Goal: Check status: Check status

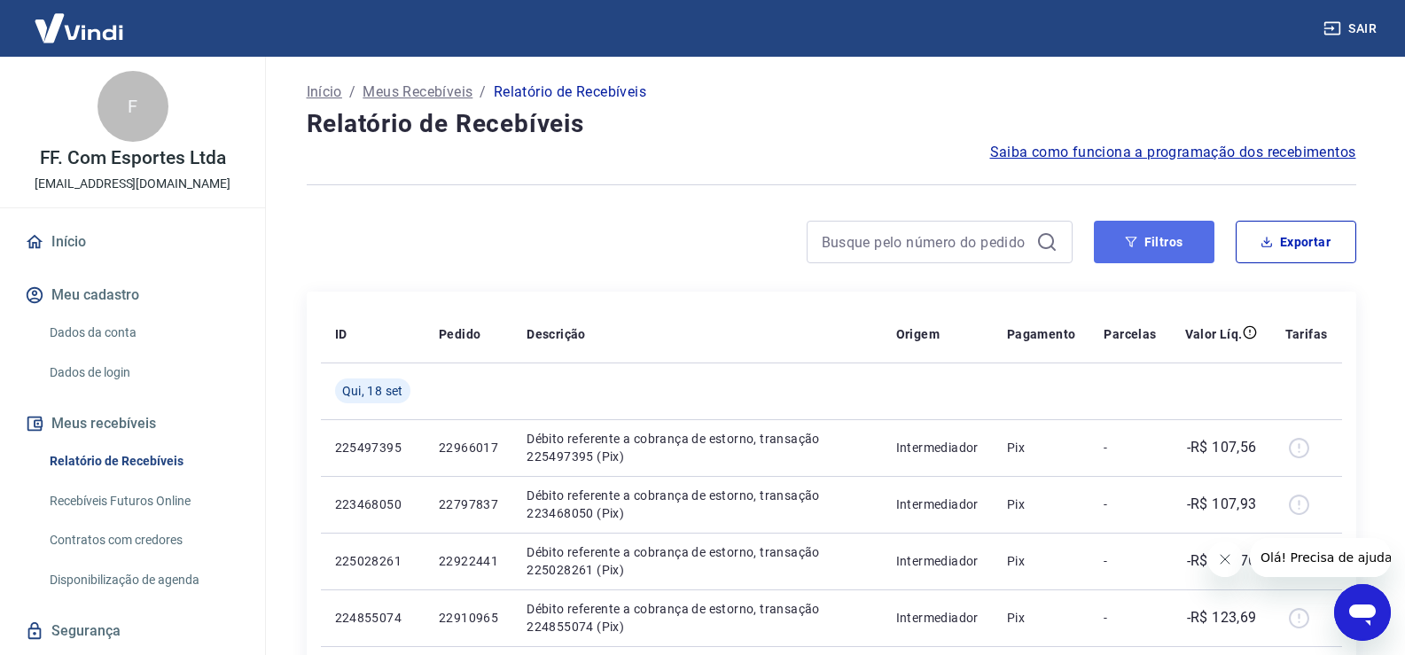
click at [1164, 253] on button "Filtros" at bounding box center [1154, 242] width 121 height 43
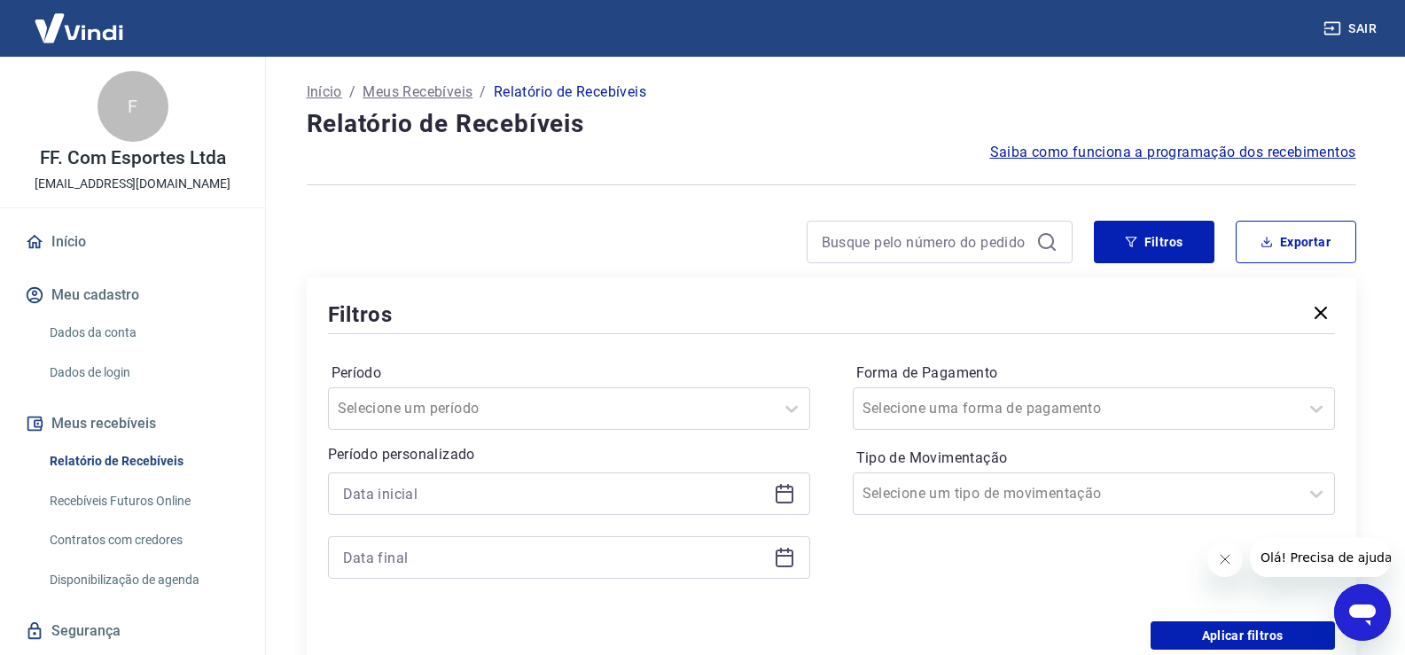
click at [1328, 316] on icon "button" at bounding box center [1320, 312] width 21 height 21
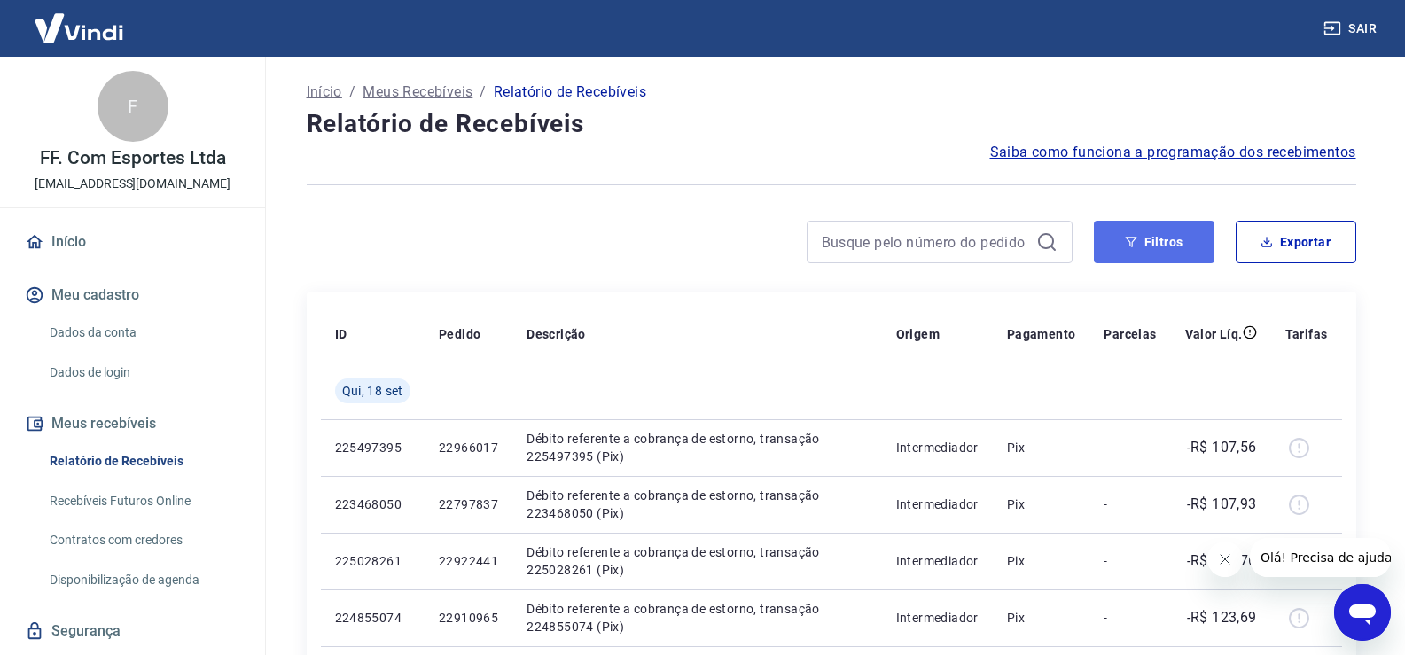
click at [1149, 237] on button "Filtros" at bounding box center [1154, 242] width 121 height 43
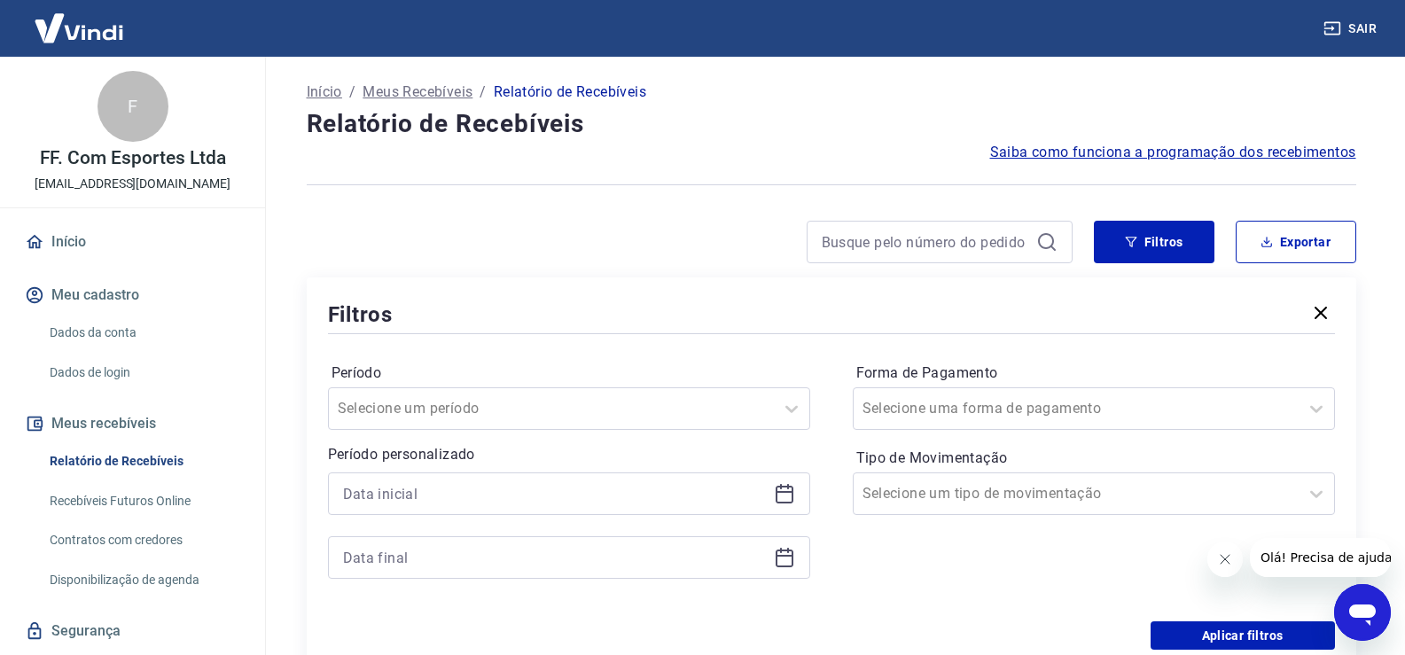
click at [795, 502] on div at bounding box center [569, 493] width 482 height 43
click at [782, 489] on icon at bounding box center [784, 493] width 21 height 21
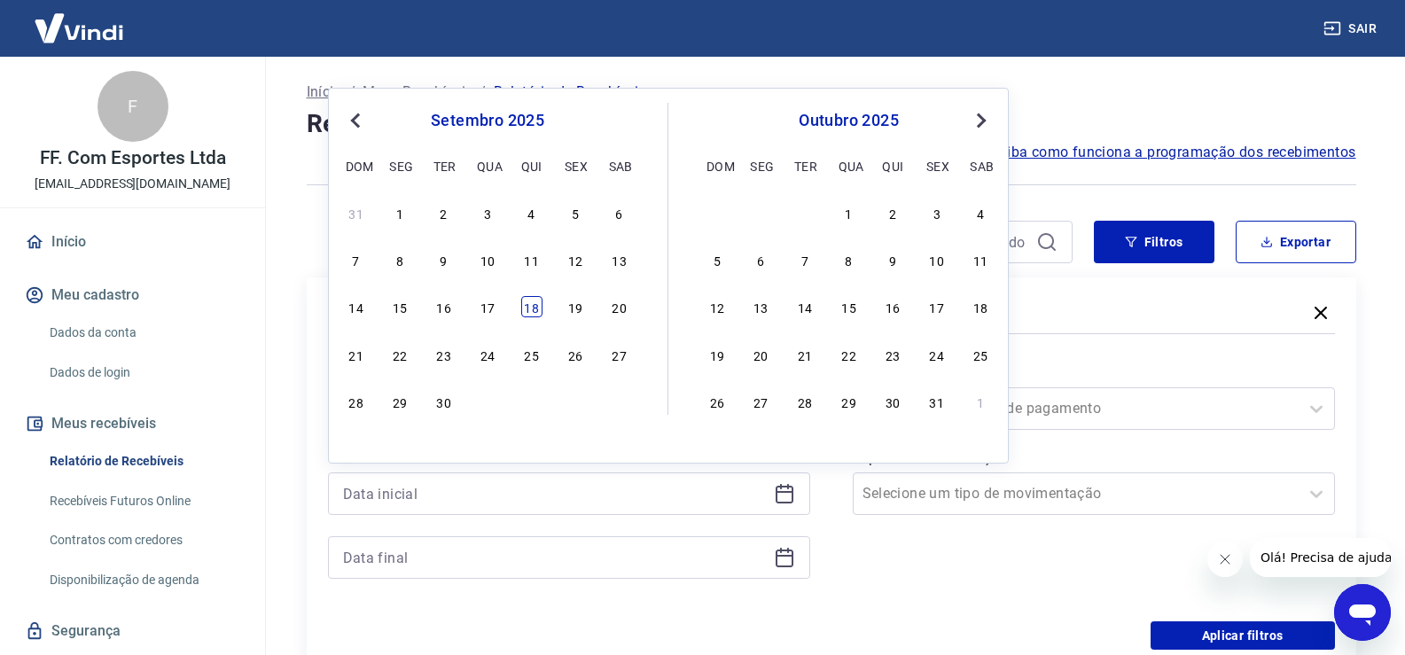
click at [527, 309] on div "18" at bounding box center [531, 306] width 21 height 21
click at [780, 557] on icon at bounding box center [785, 556] width 18 height 2
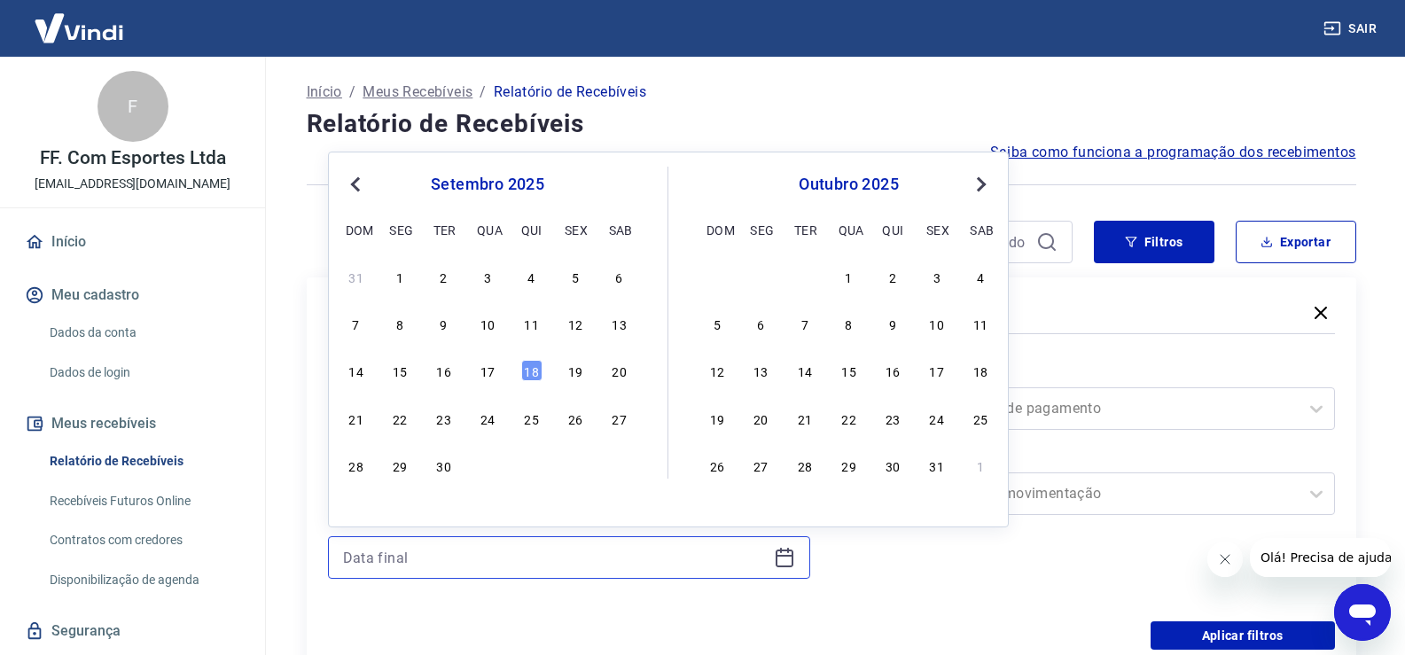
type input "18/09/2025"
click at [539, 368] on div "18" at bounding box center [531, 370] width 21 height 21
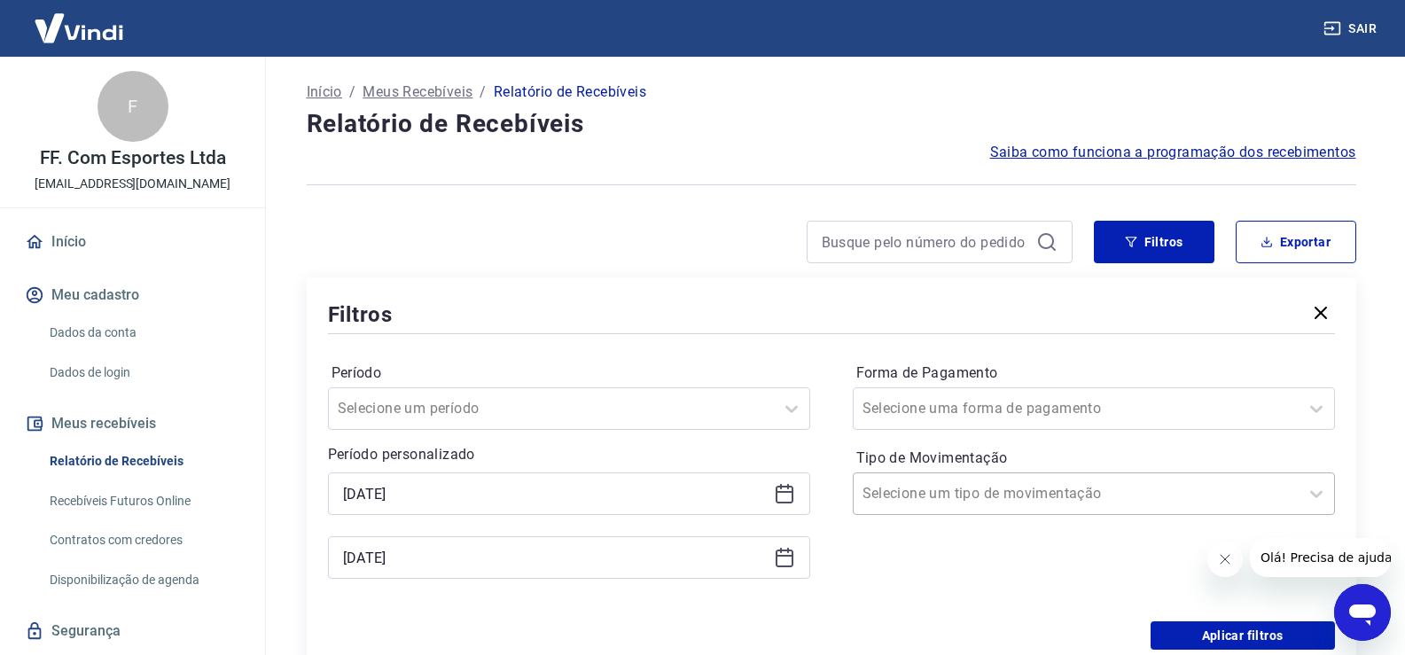
type input "18/09/2025"
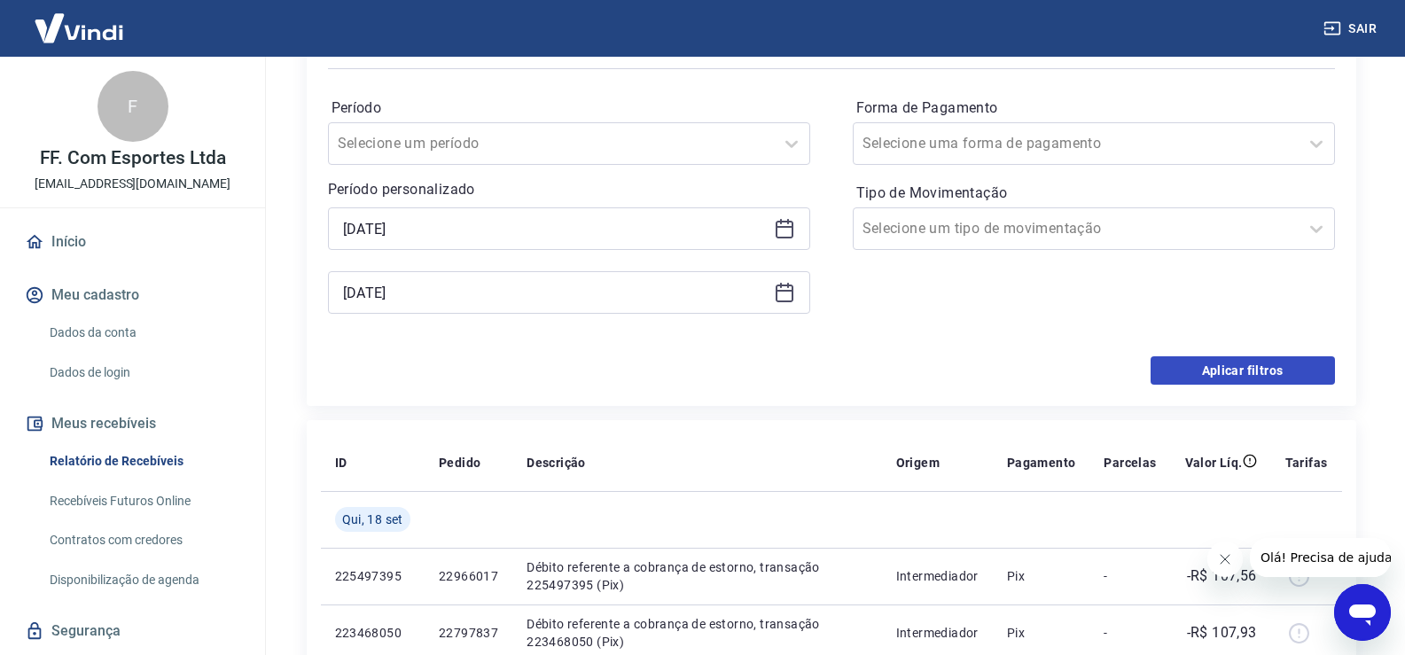
scroll to position [266, 0]
click at [1221, 364] on button "Aplicar filtros" at bounding box center [1243, 369] width 184 height 28
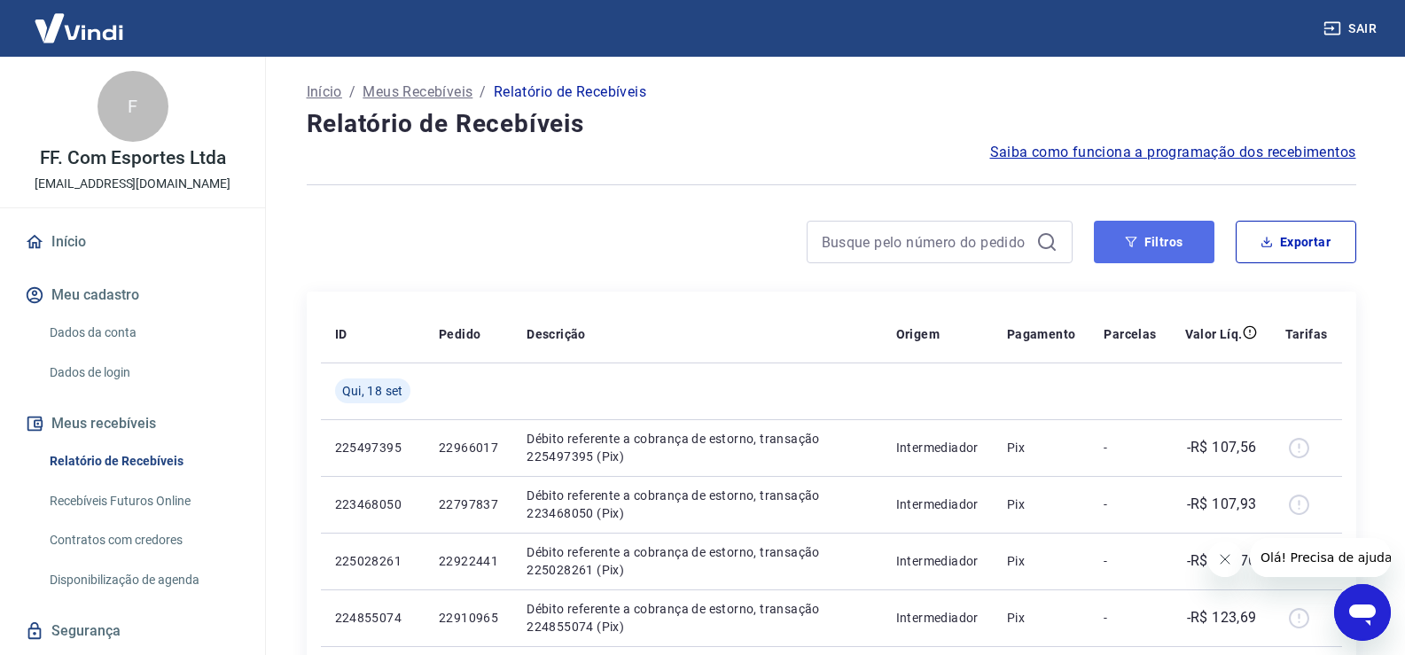
click at [1193, 246] on button "Filtros" at bounding box center [1154, 242] width 121 height 43
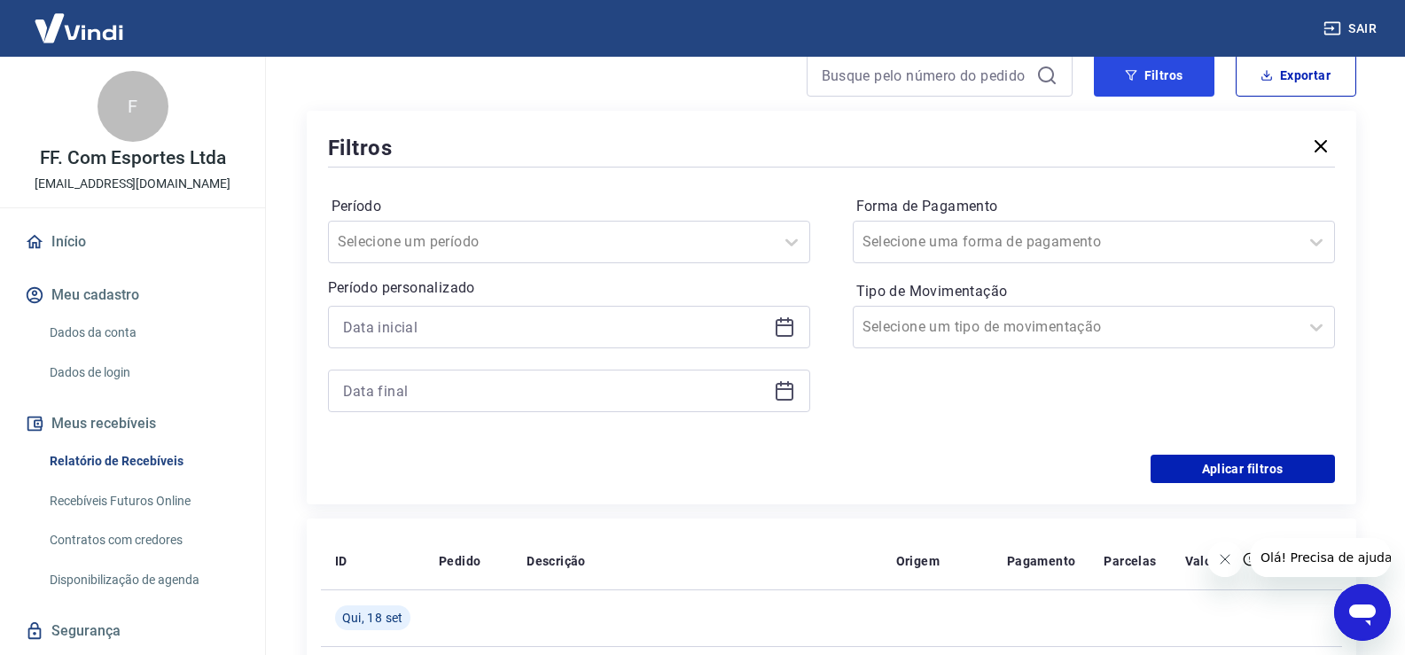
scroll to position [177, 0]
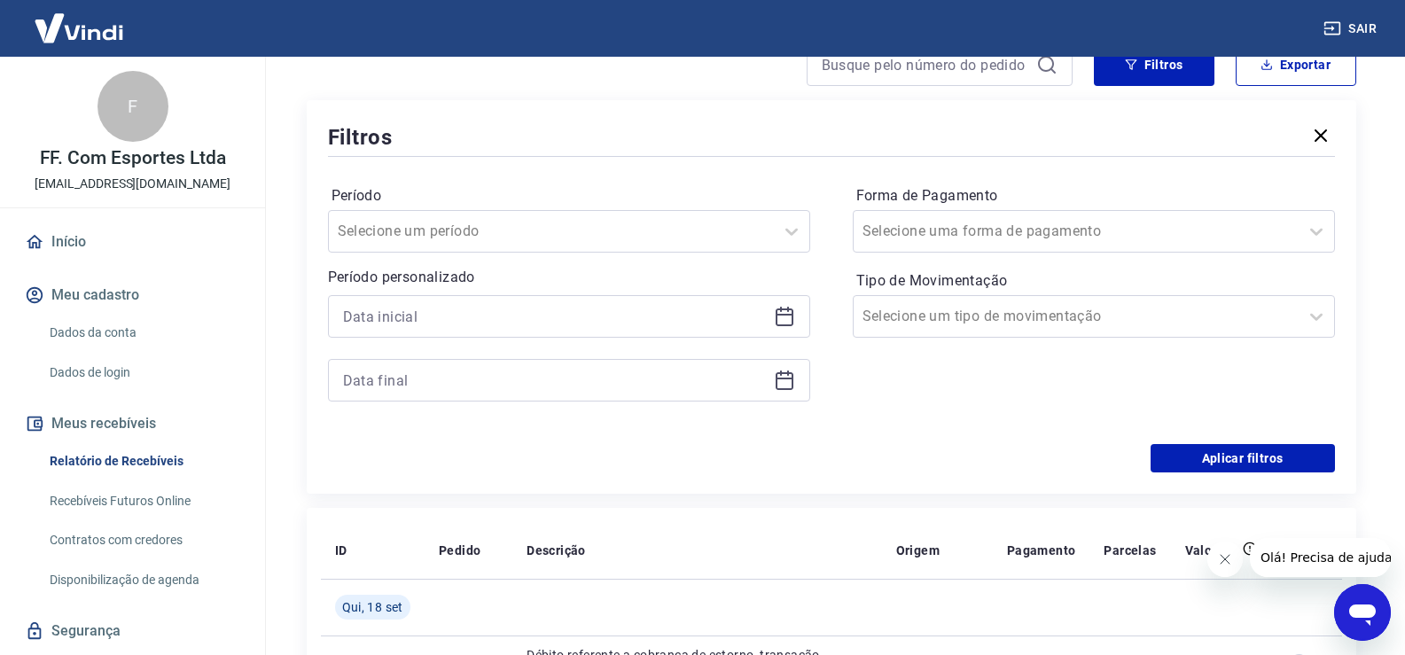
click at [790, 317] on icon at bounding box center [784, 316] width 21 height 21
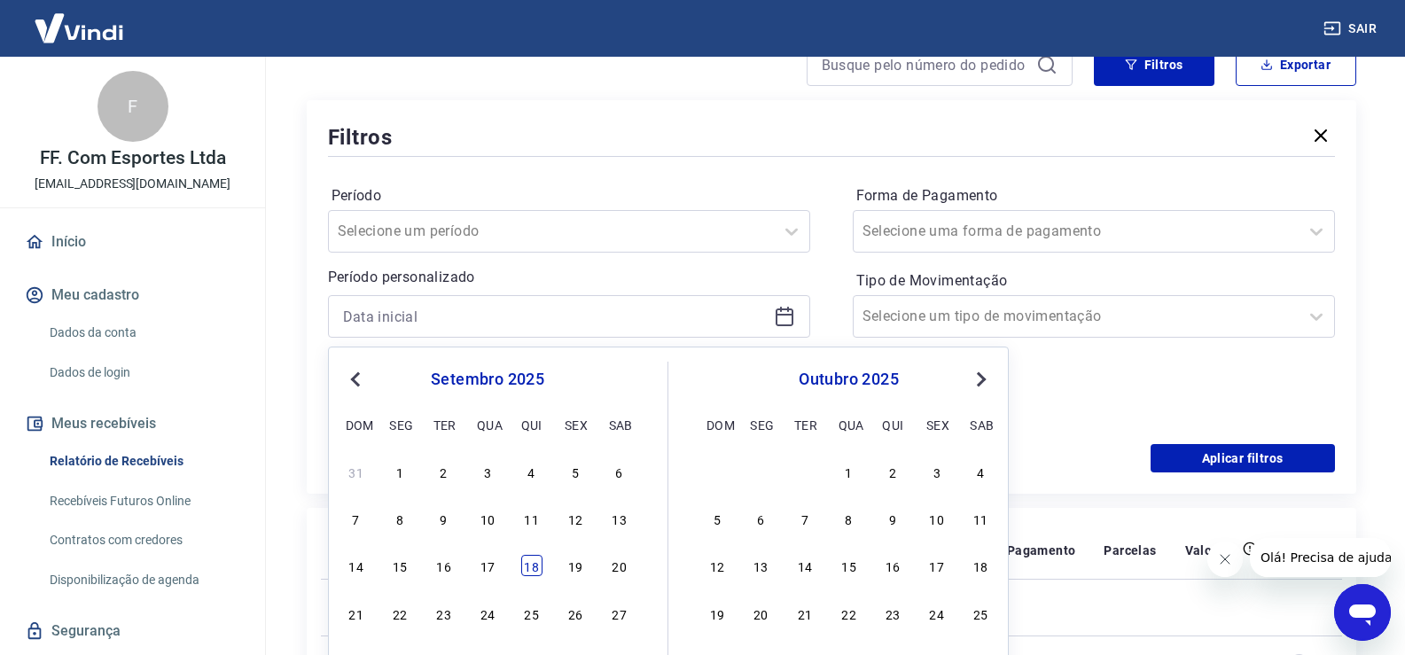
click at [527, 560] on div "18" at bounding box center [531, 565] width 21 height 21
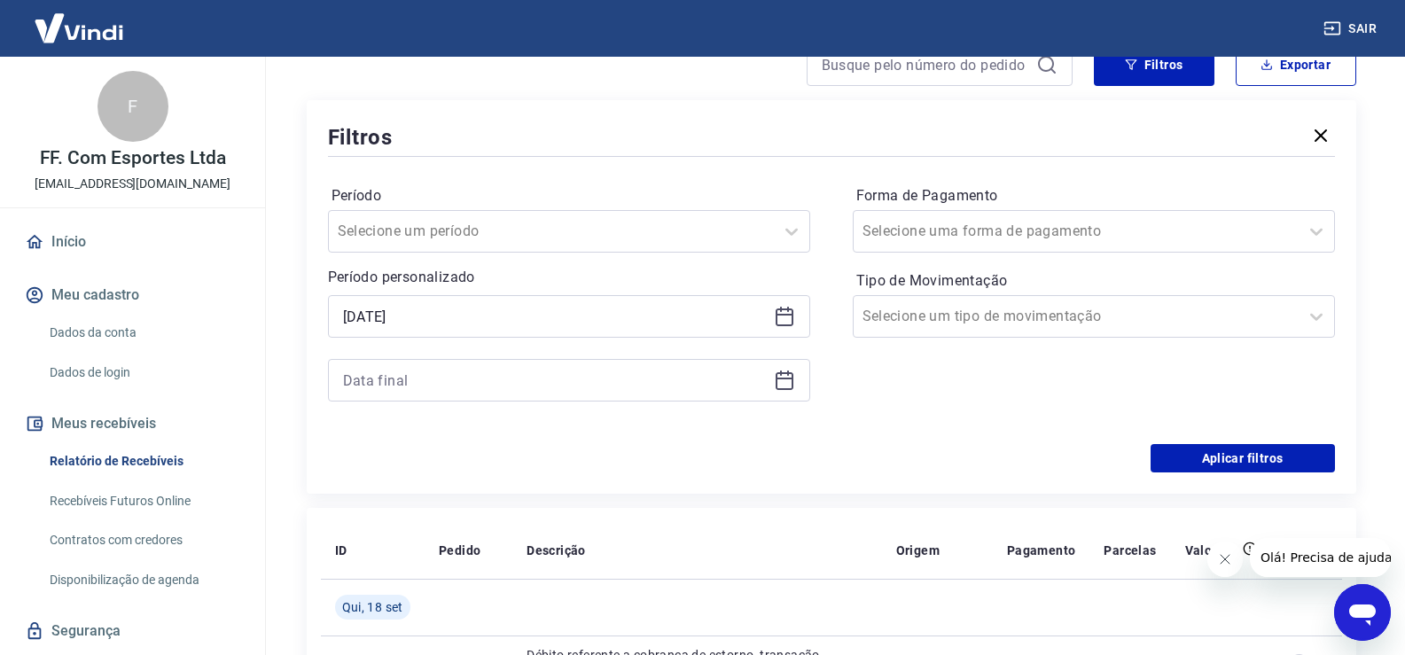
type input "[DATE]"
click at [778, 386] on icon at bounding box center [784, 380] width 21 height 21
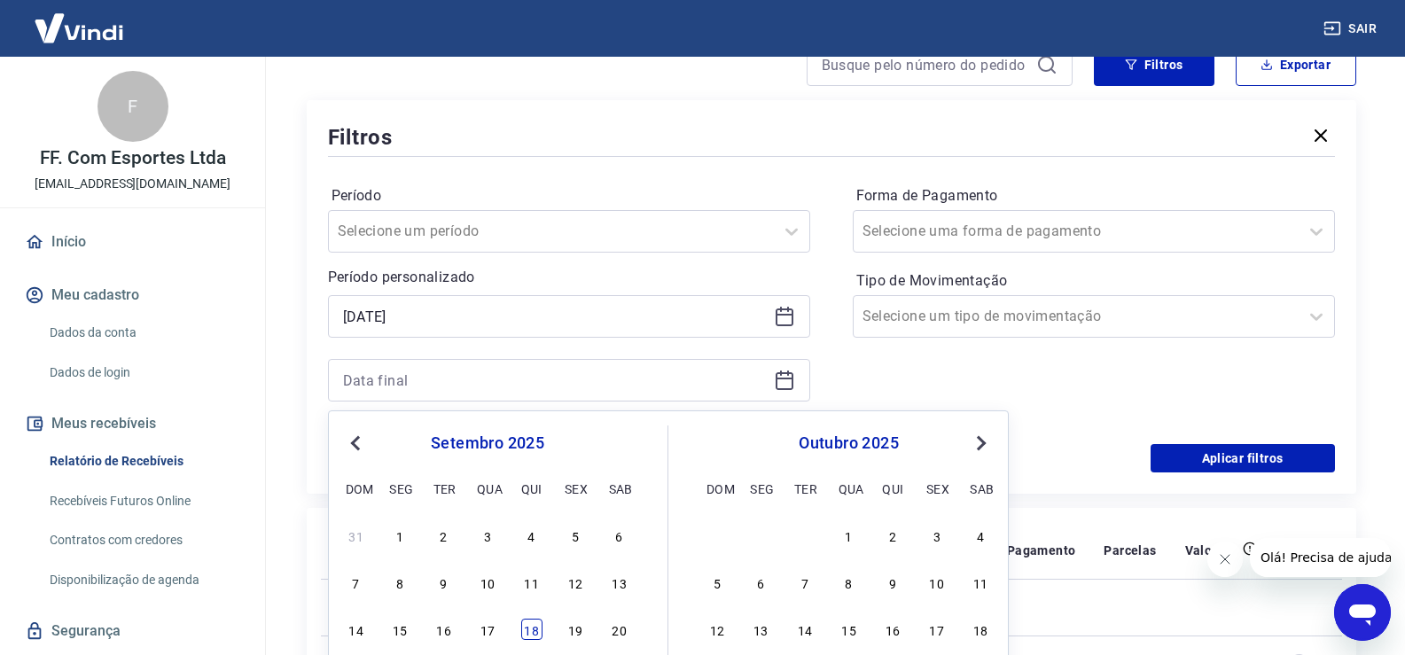
click at [527, 633] on div "18" at bounding box center [531, 629] width 21 height 21
type input "[DATE]"
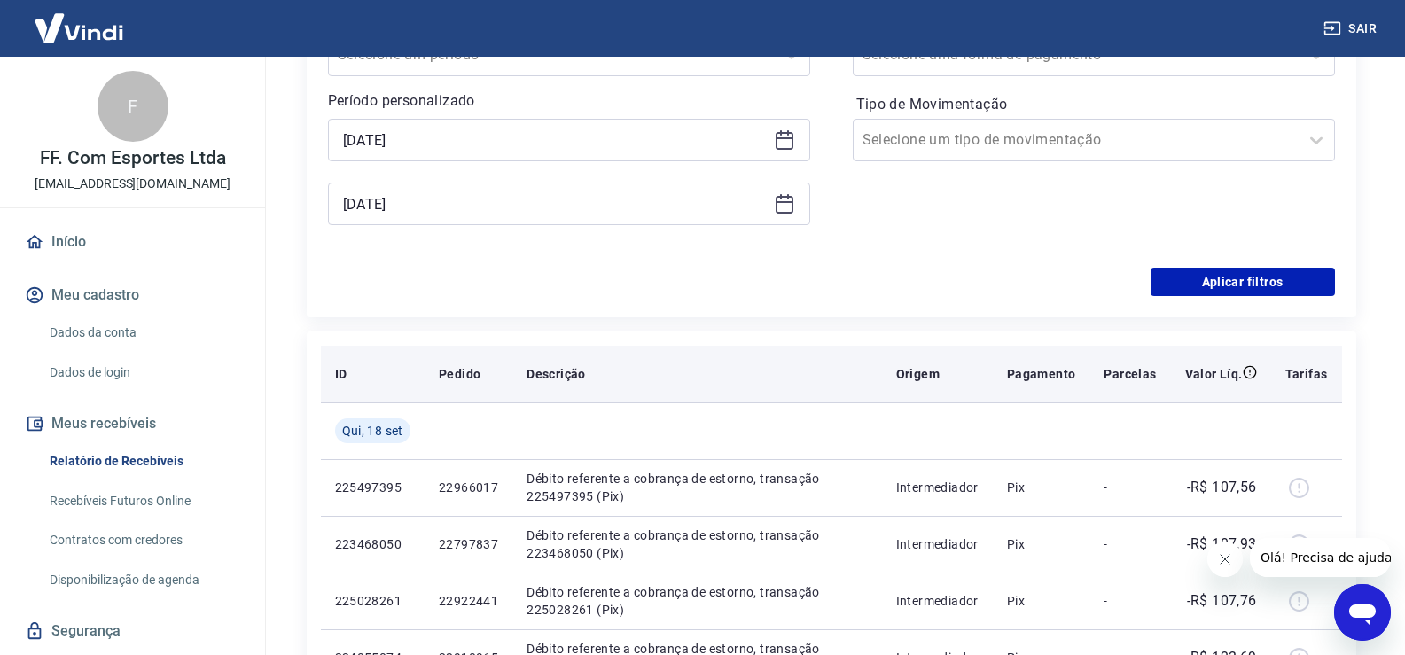
scroll to position [355, 0]
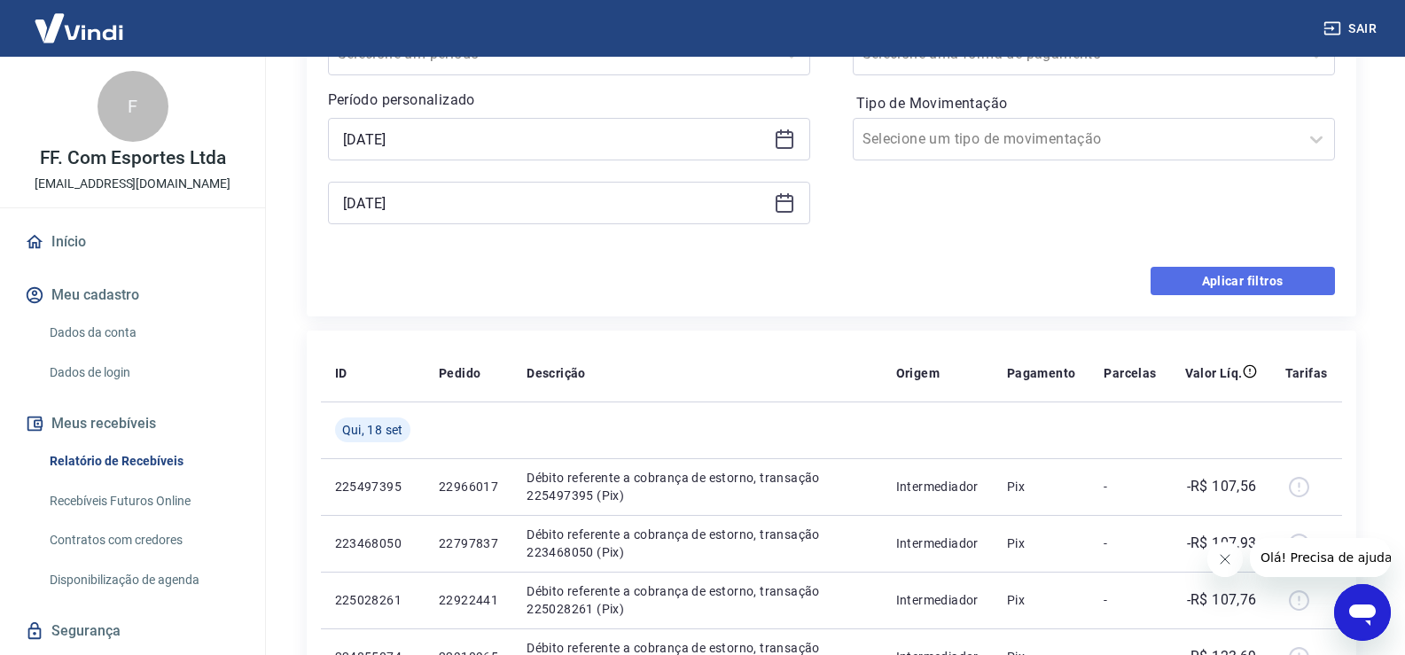
click at [1196, 287] on button "Aplicar filtros" at bounding box center [1243, 281] width 184 height 28
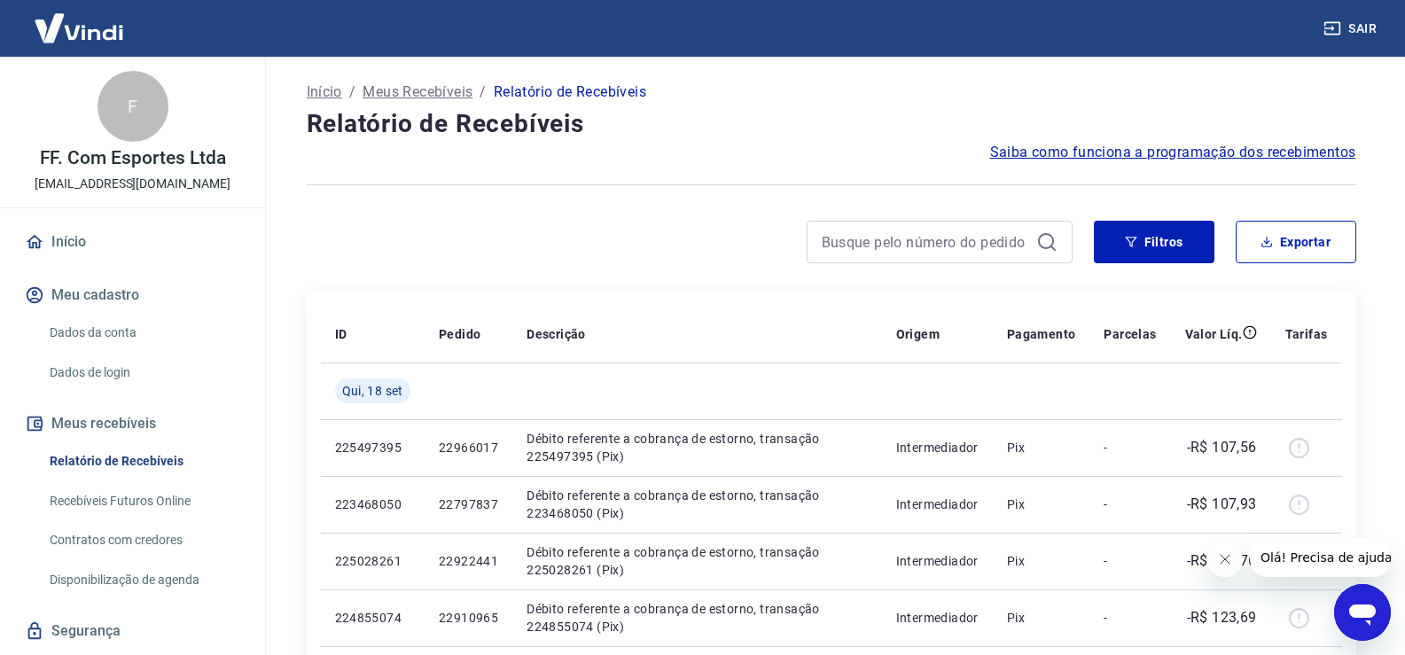
click at [1180, 147] on span "Saiba como funciona a programação dos recebimentos" at bounding box center [1173, 152] width 366 height 21
click at [1152, 247] on button "Filtros" at bounding box center [1154, 242] width 121 height 43
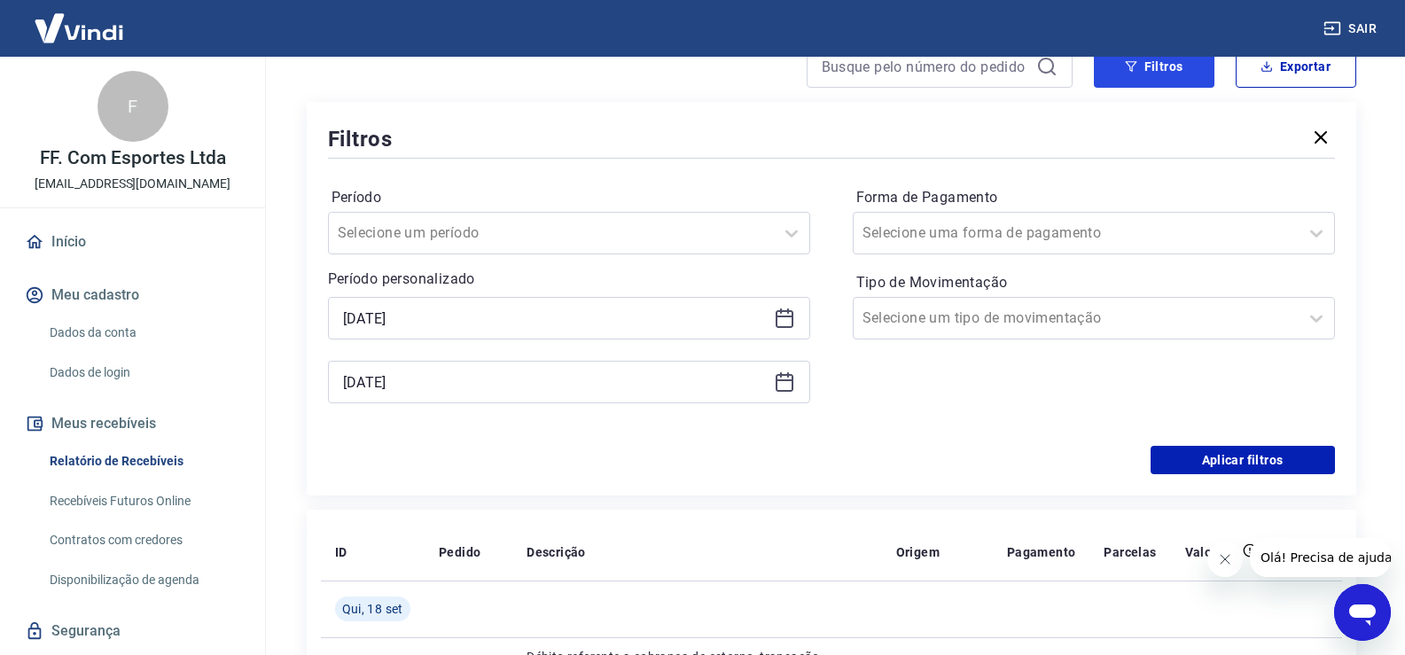
scroll to position [177, 0]
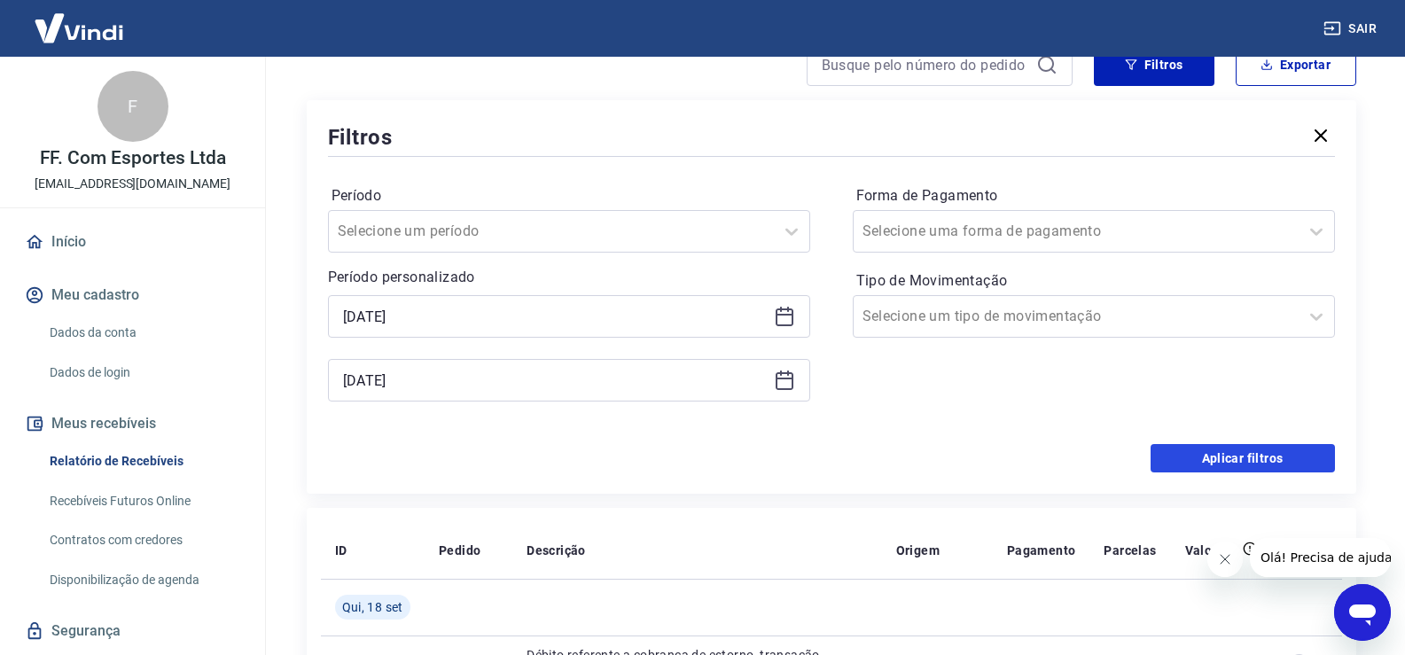
drag, startPoint x: 1195, startPoint y: 464, endPoint x: 852, endPoint y: 451, distance: 343.3
click at [1195, 464] on button "Aplicar filtros" at bounding box center [1243, 458] width 184 height 28
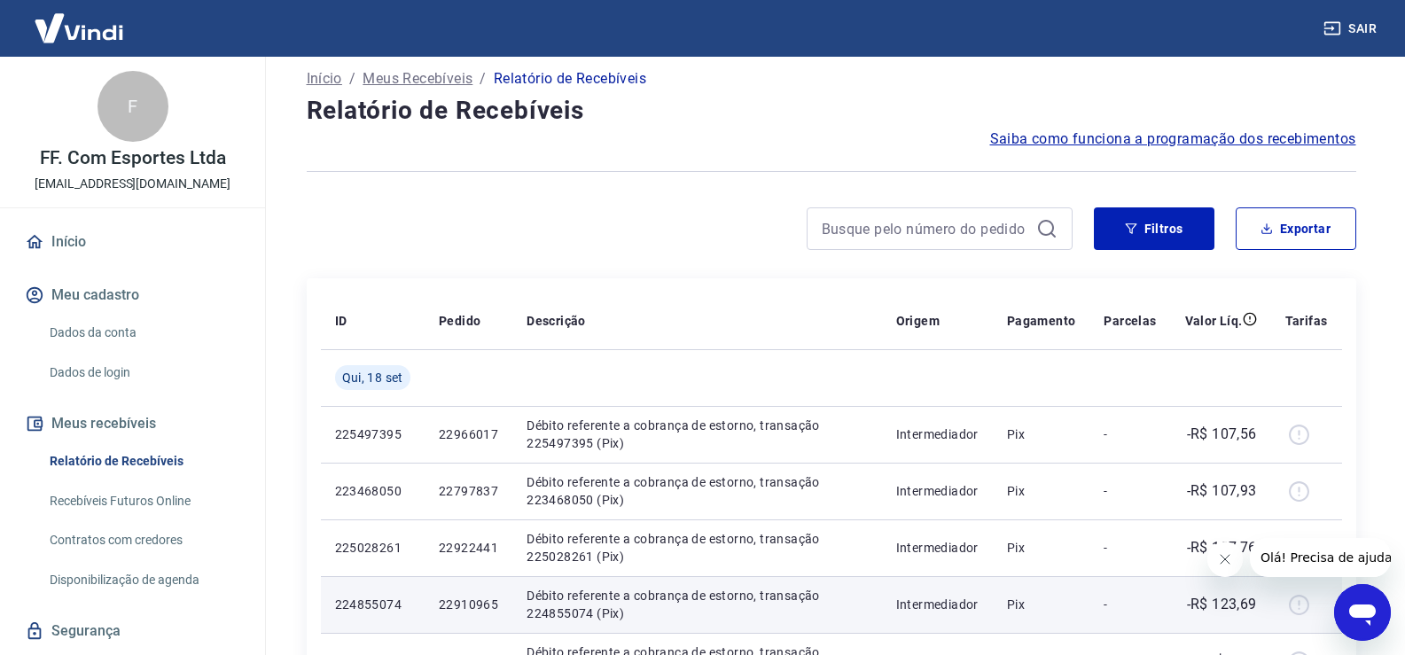
scroll to position [0, 0]
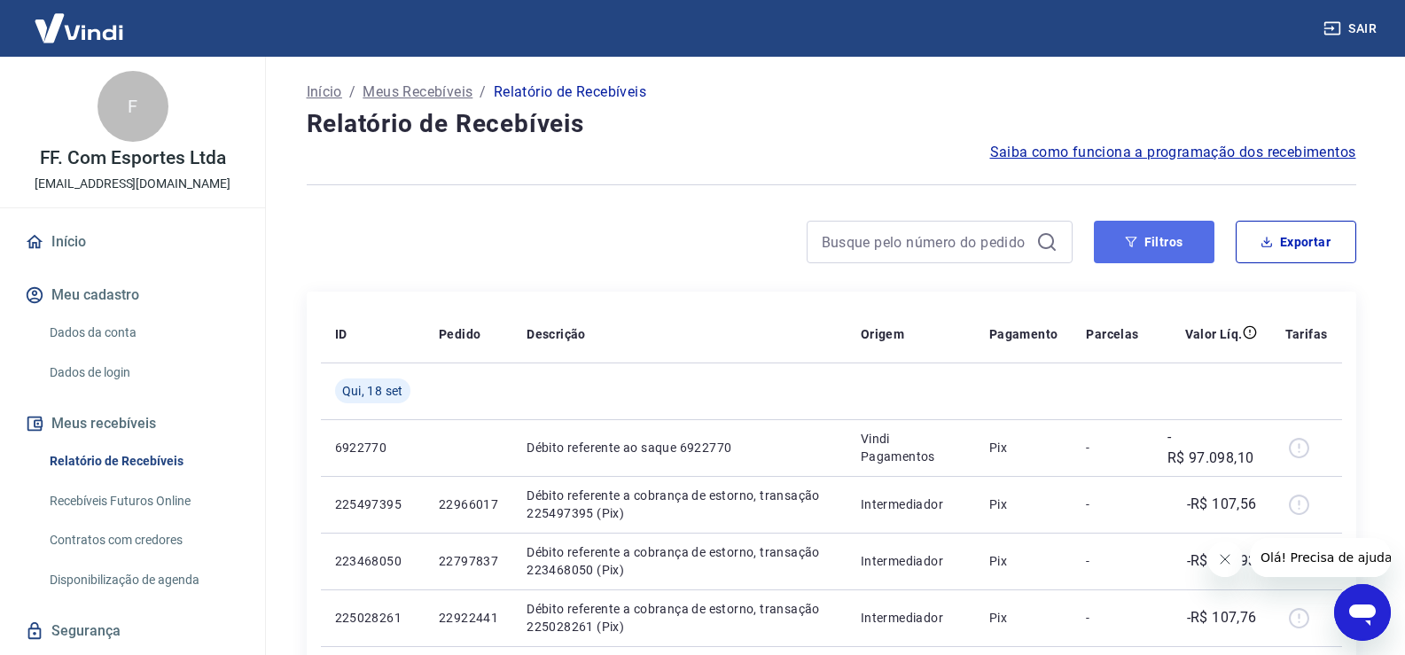
click at [1176, 249] on button "Filtros" at bounding box center [1154, 242] width 121 height 43
